Goal: Task Accomplishment & Management: Complete application form

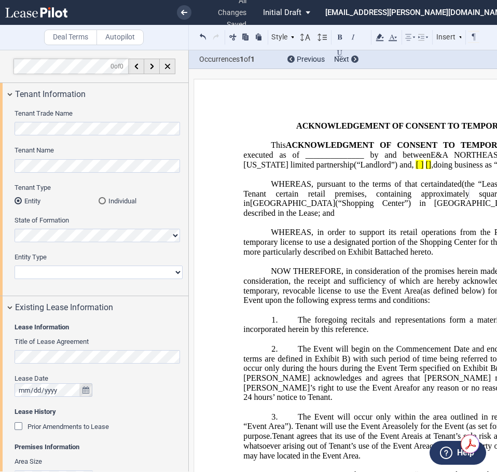
click at [79, 389] on button "true" at bounding box center [85, 389] width 13 height 13
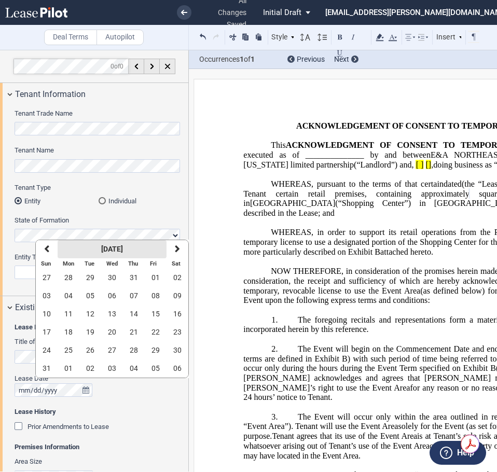
click at [120, 245] on strong "[DATE]" at bounding box center [112, 249] width 22 height 8
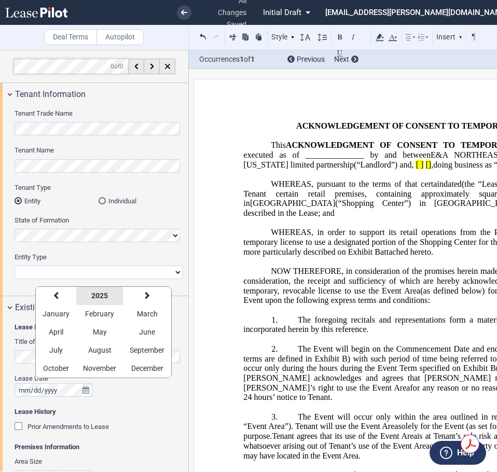
click at [94, 295] on strong "2025" at bounding box center [99, 295] width 17 height 8
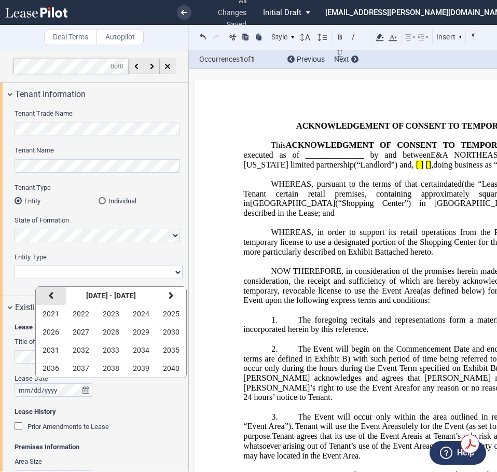
click at [50, 292] on icon "button" at bounding box center [50, 295] width 5 height 8
click at [167, 339] on button "2010" at bounding box center [171, 332] width 30 height 18
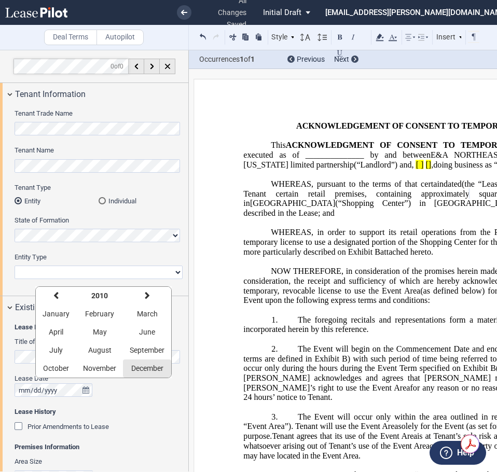
click at [157, 371] on span "December" at bounding box center [147, 368] width 32 height 8
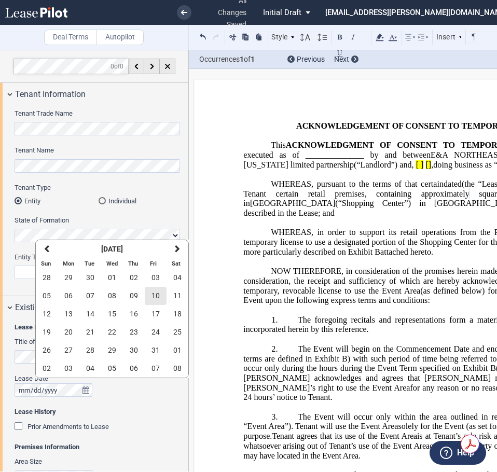
click at [148, 293] on button "10" at bounding box center [156, 296] width 22 height 18
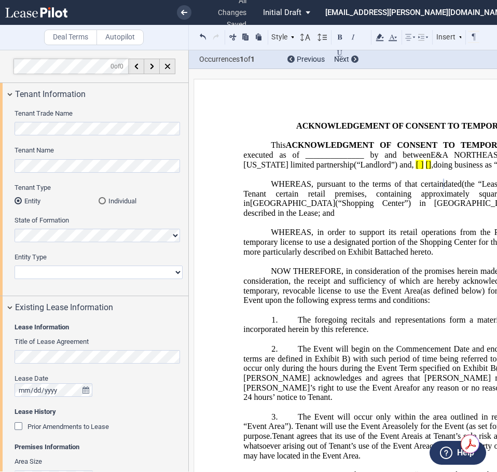
click at [15, 424] on div "Prior Amendments to Lease" at bounding box center [20, 427] width 10 height 10
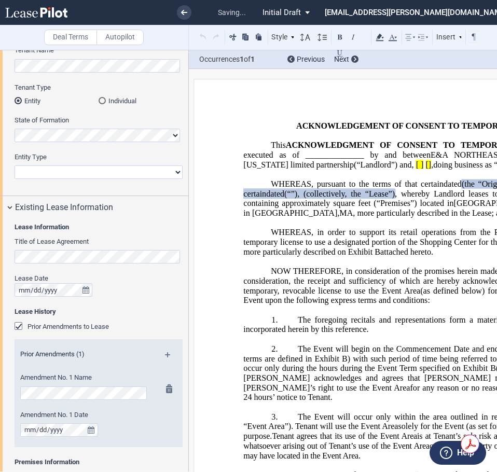
scroll to position [104, 0]
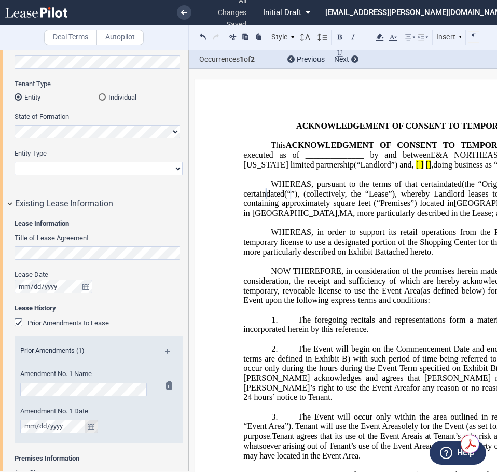
click at [89, 427] on icon "true" at bounding box center [91, 426] width 7 height 7
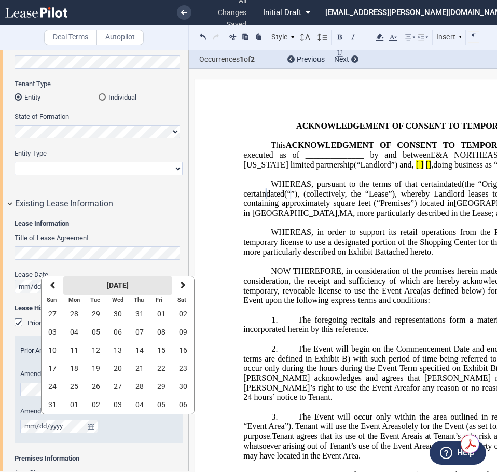
click at [121, 285] on strong "[DATE]" at bounding box center [118, 285] width 22 height 8
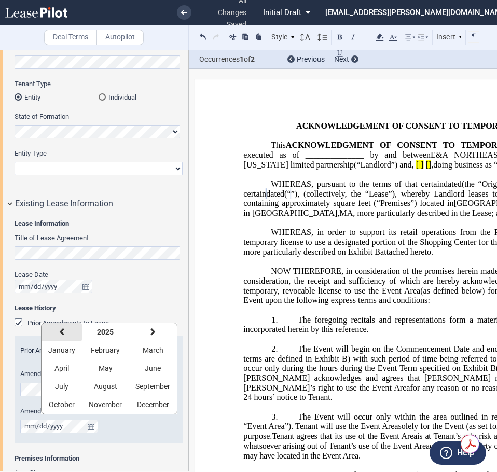
click at [65, 331] on button "previous" at bounding box center [61, 332] width 40 height 18
click at [89, 329] on button "2024" at bounding box center [105, 332] width 47 height 18
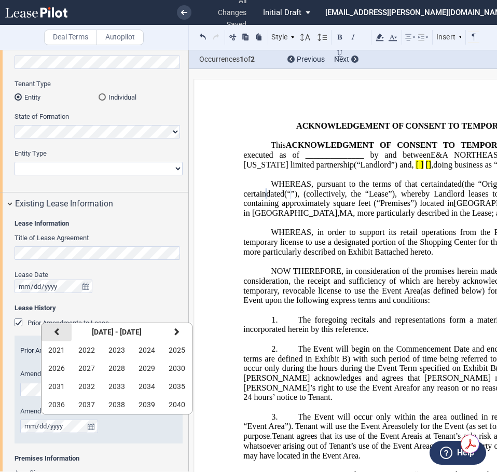
click at [52, 331] on button "previous" at bounding box center [56, 332] width 30 height 18
click at [57, 387] on span "2011" at bounding box center [56, 386] width 17 height 8
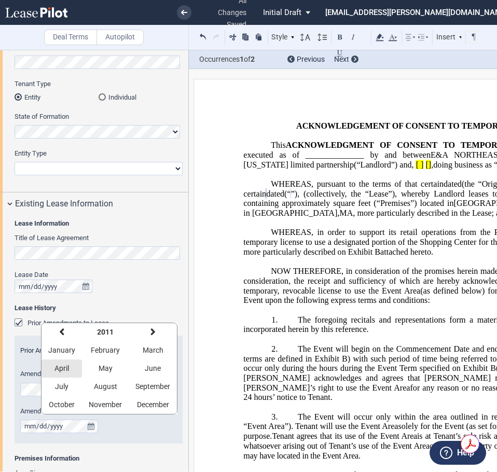
click at [64, 369] on span "April" at bounding box center [61, 368] width 15 height 8
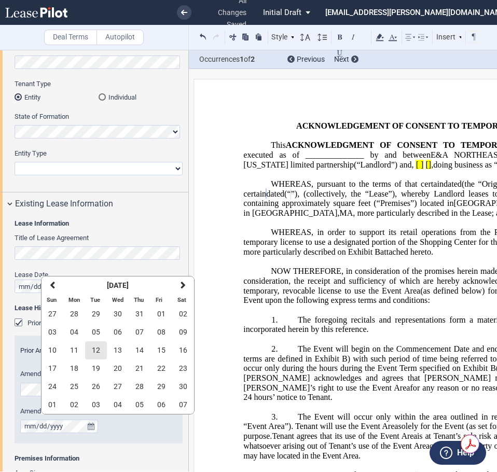
click at [103, 351] on button "12" at bounding box center [96, 350] width 22 height 18
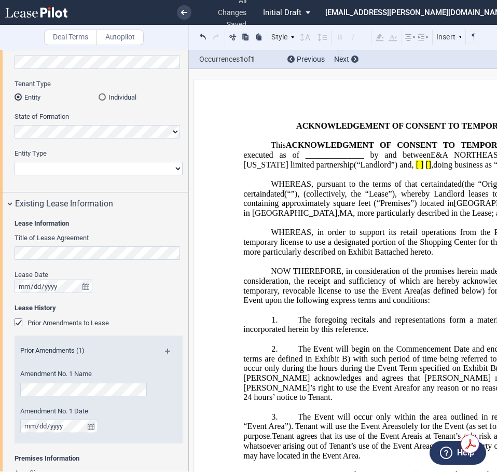
click at [79, 168] on select "Corporation Limited Liability Company General Partnership Limited Partnership N…" at bounding box center [99, 168] width 168 height 13
select select "limited liability company"
click at [15, 162] on select "Corporation Limited Liability Company General Partnership Limited Partnership N…" at bounding box center [99, 168] width 168 height 13
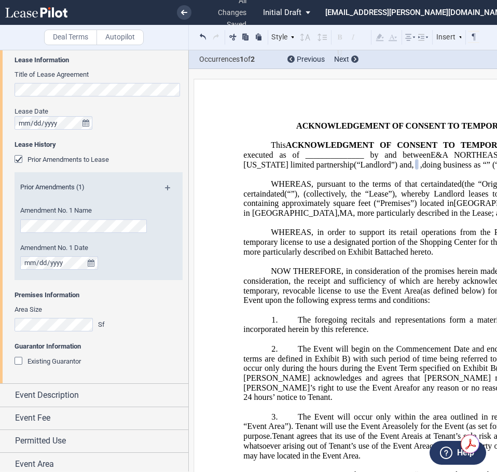
scroll to position [271, 0]
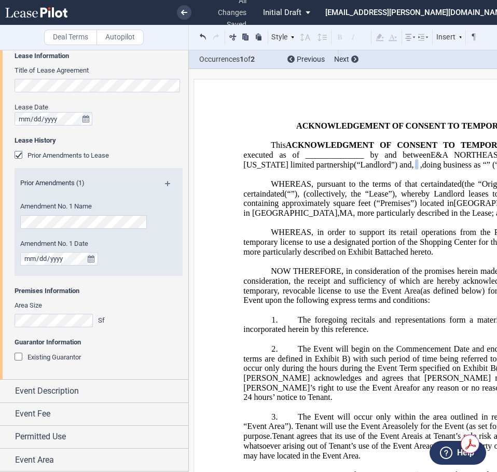
click at [16, 355] on div "Existing Guarantor" at bounding box center [20, 358] width 10 height 10
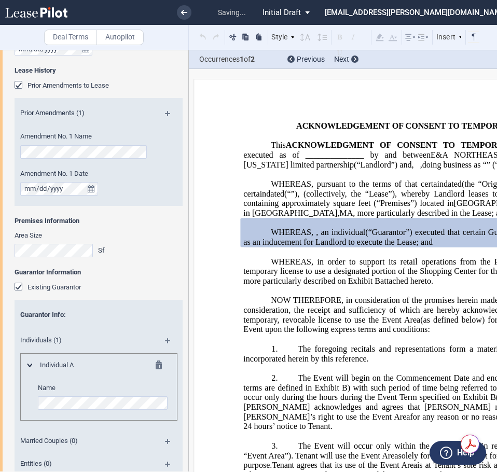
scroll to position [427, 0]
